Goal: Find specific page/section: Locate a particular part of the current website

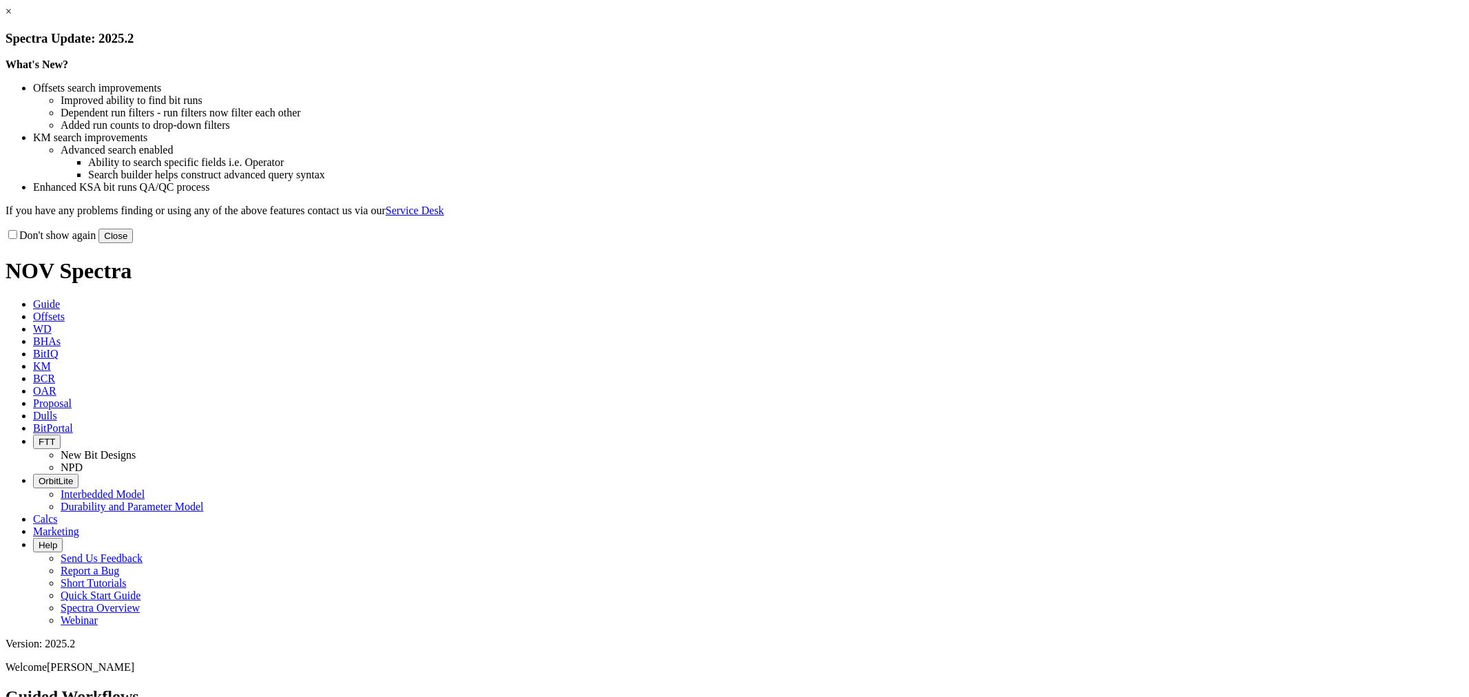
click at [1038, 243] on div "Don't show again Close" at bounding box center [735, 235] width 1458 height 15
click at [133, 243] on button "Close" at bounding box center [115, 236] width 34 height 14
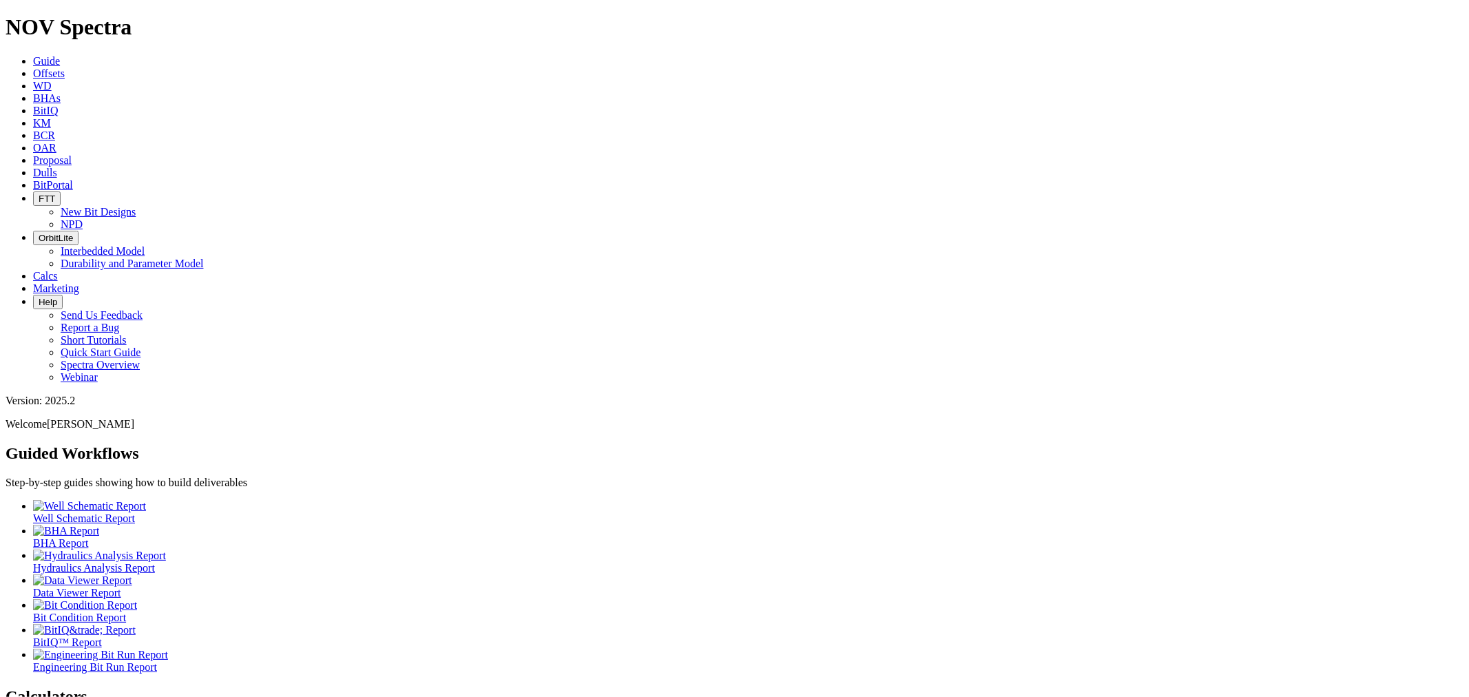
click at [57, 167] on span "Dulls" at bounding box center [45, 173] width 24 height 12
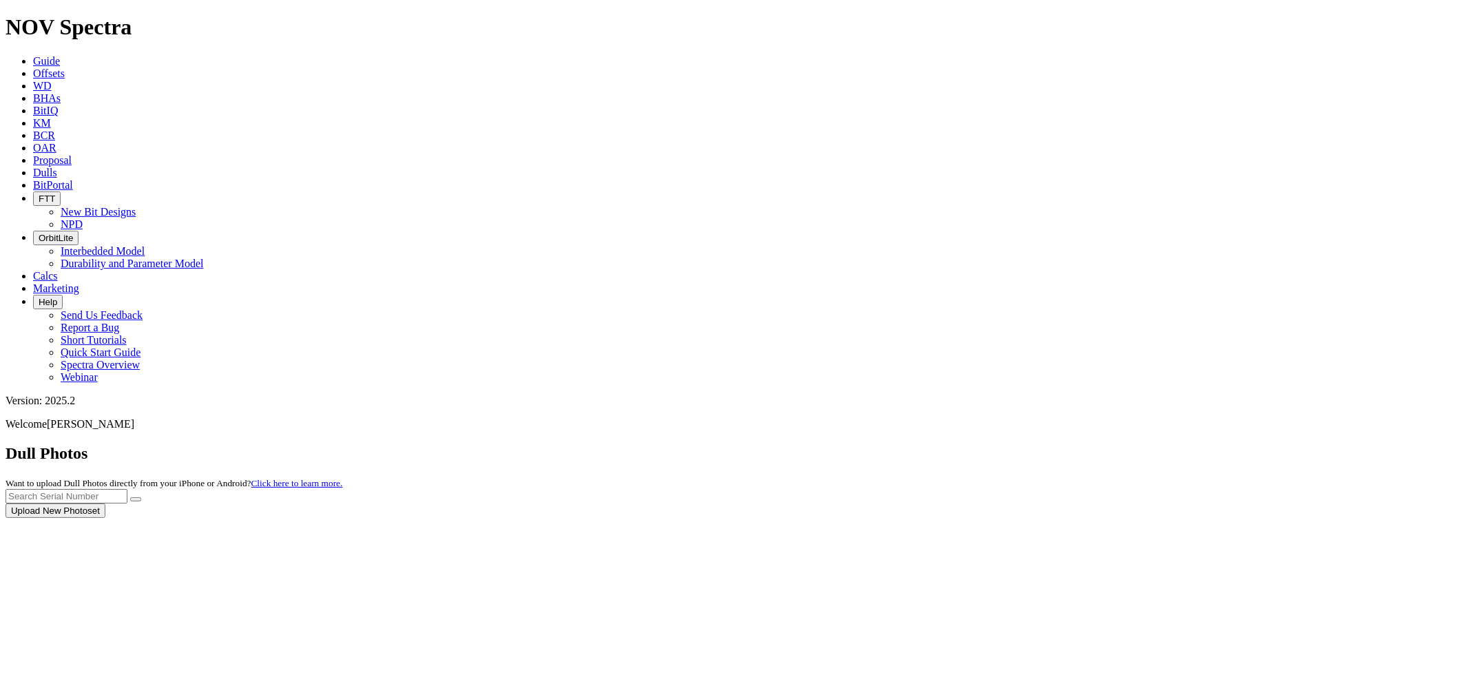
click at [1244, 518] on div at bounding box center [735, 518] width 1458 height 0
click at [127, 489] on input "text" at bounding box center [67, 496] width 122 height 14
type input "A312858"
click at [130, 497] on button "submit" at bounding box center [135, 499] width 11 height 4
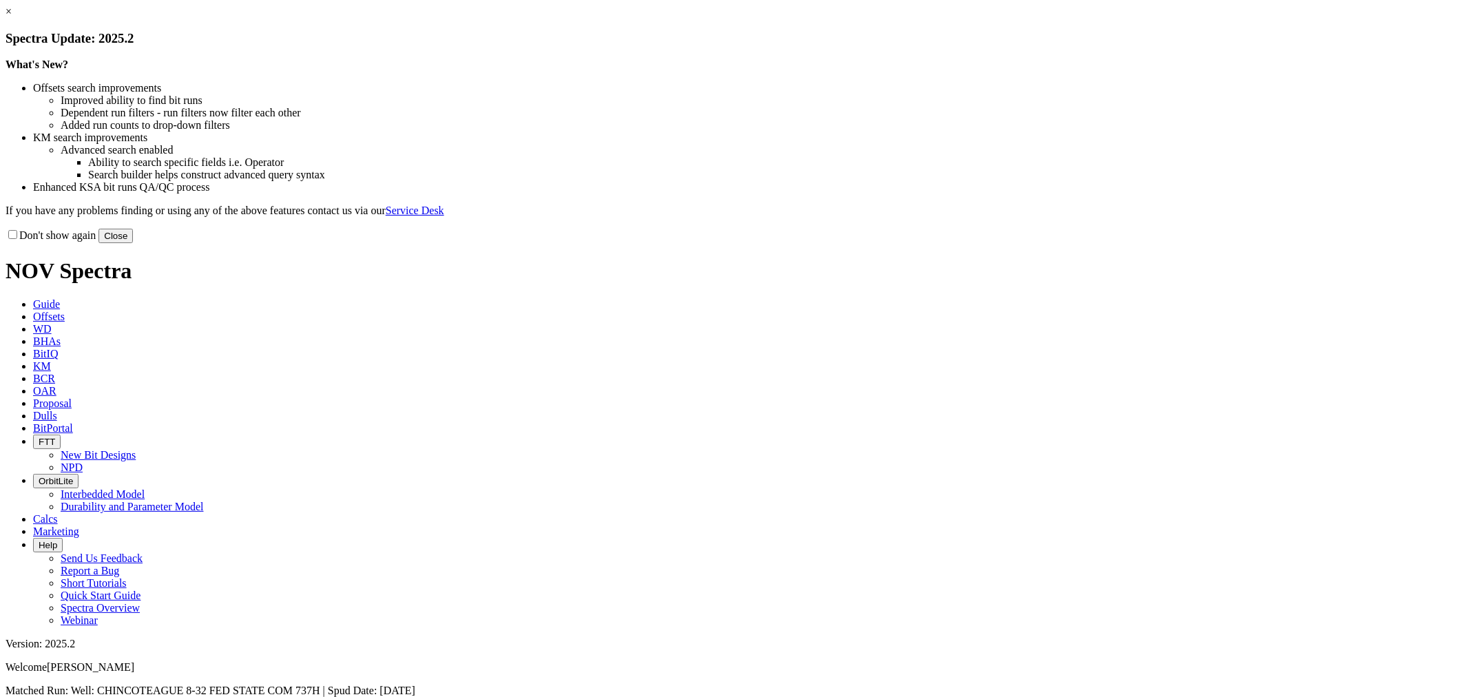
click at [133, 243] on button "Close" at bounding box center [115, 236] width 34 height 14
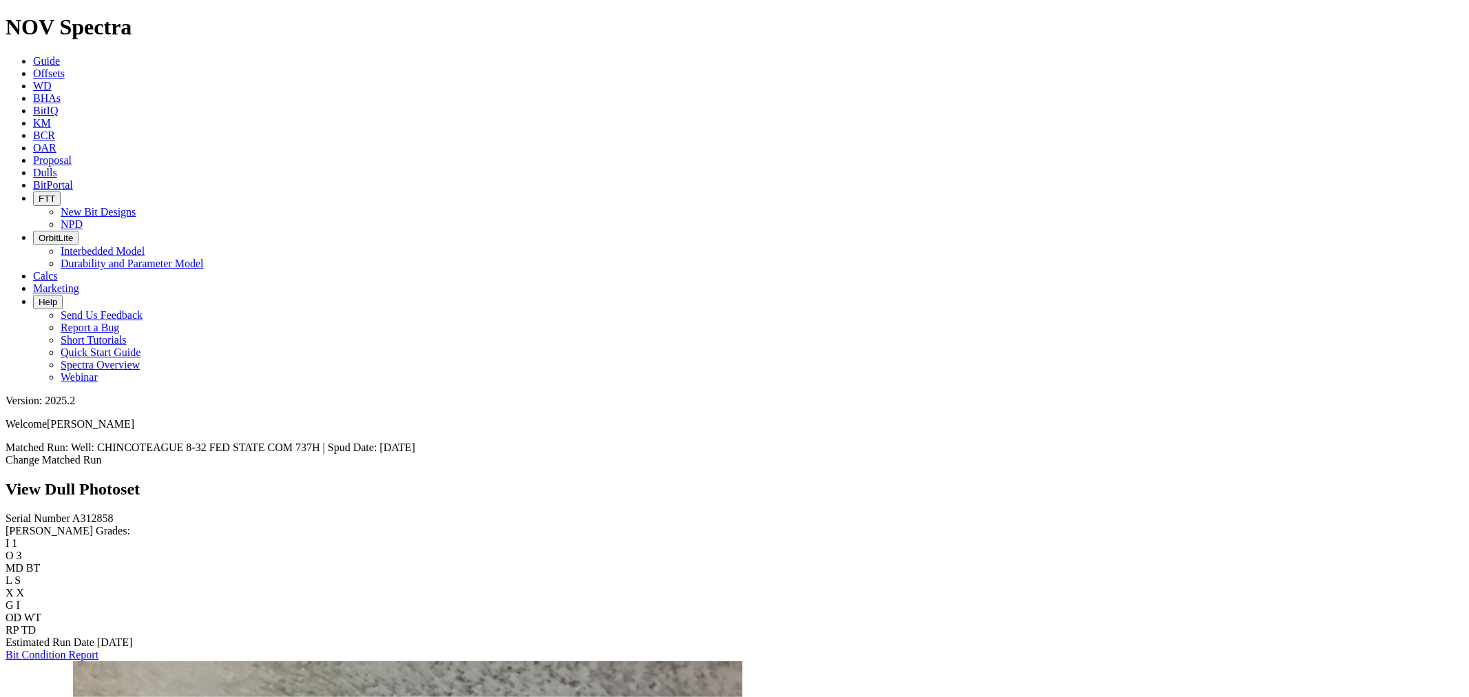
scroll to position [611, 0]
